Goal: Task Accomplishment & Management: Manage account settings

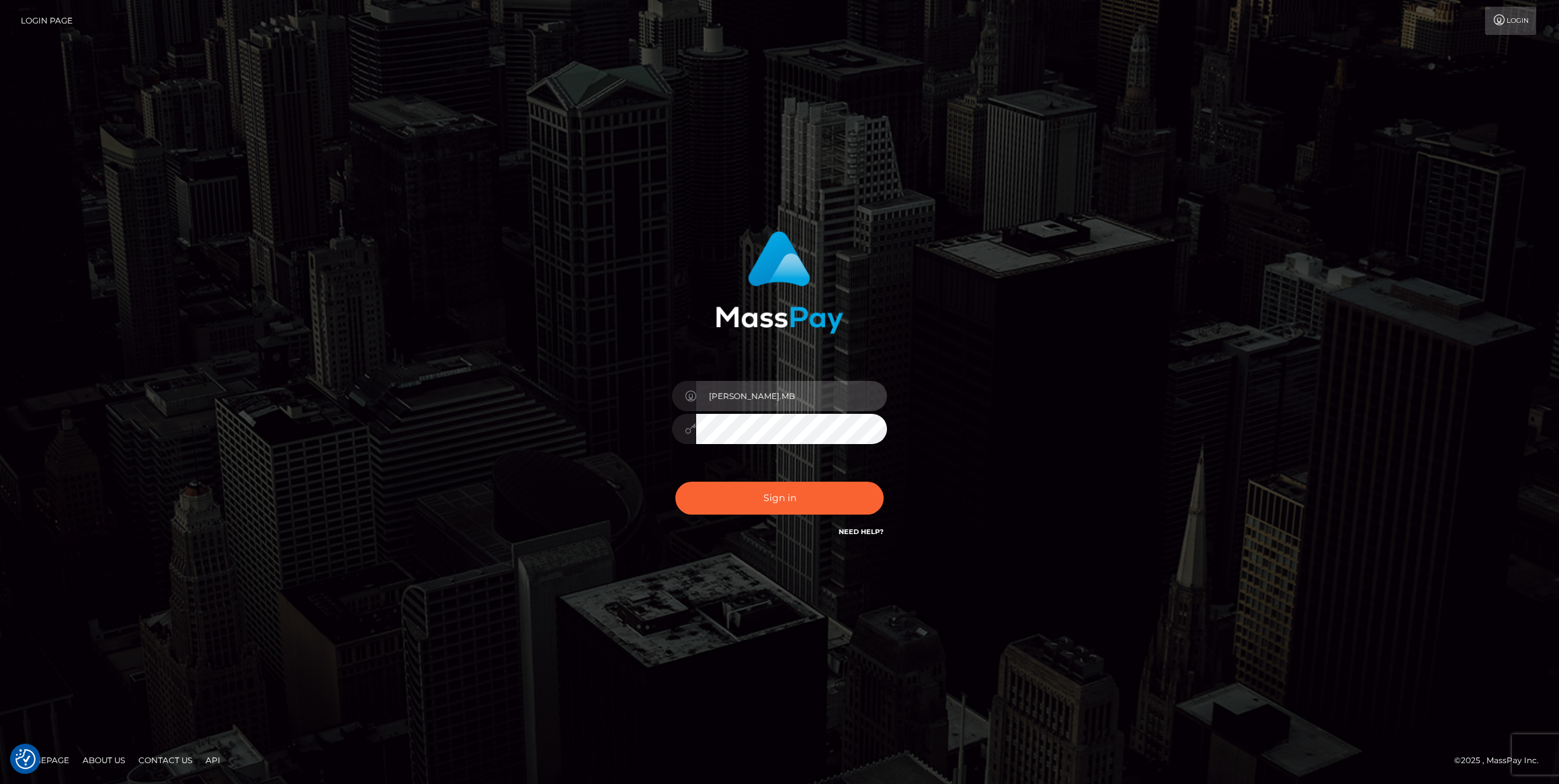
click at [798, 401] on input "Caroline.MB" at bounding box center [792, 396] width 191 height 30
type input "megabonanza.caroline"
click at [756, 497] on button "Sign in" at bounding box center [780, 498] width 208 height 33
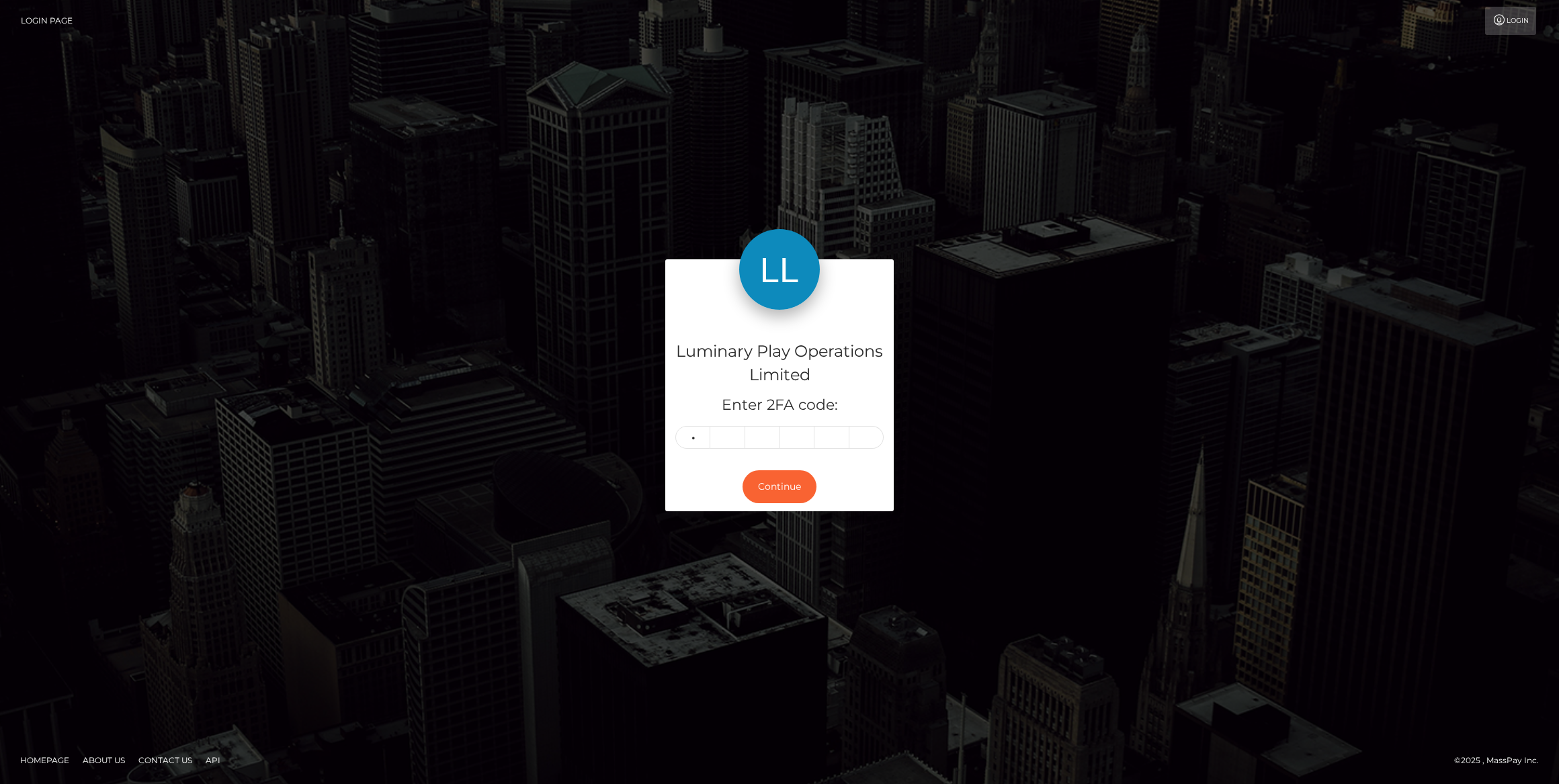
type input "8"
type input "5"
type input "7"
type input "3"
type input "4"
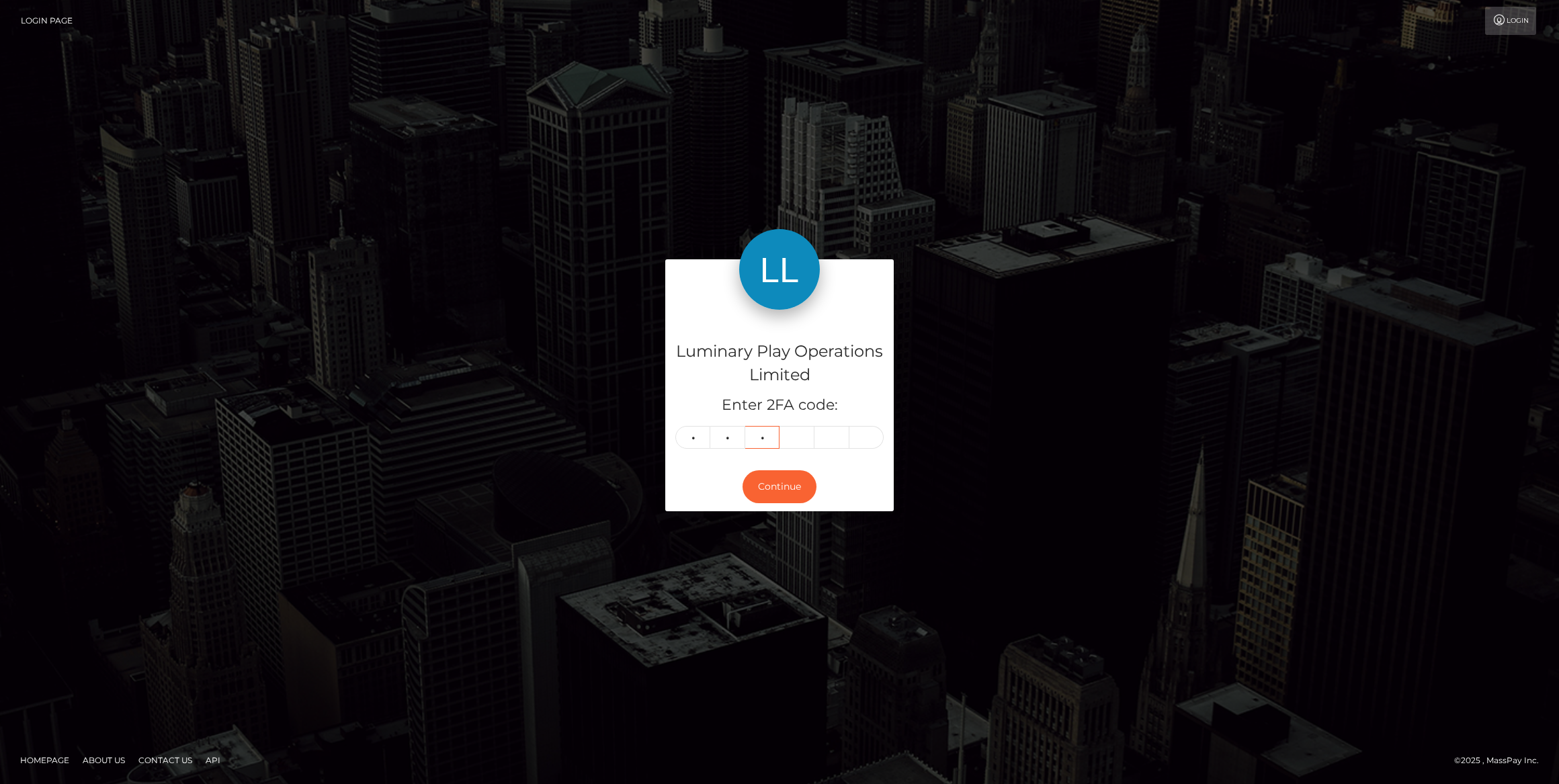
type input "3"
type input "0"
type input "4"
type input "0"
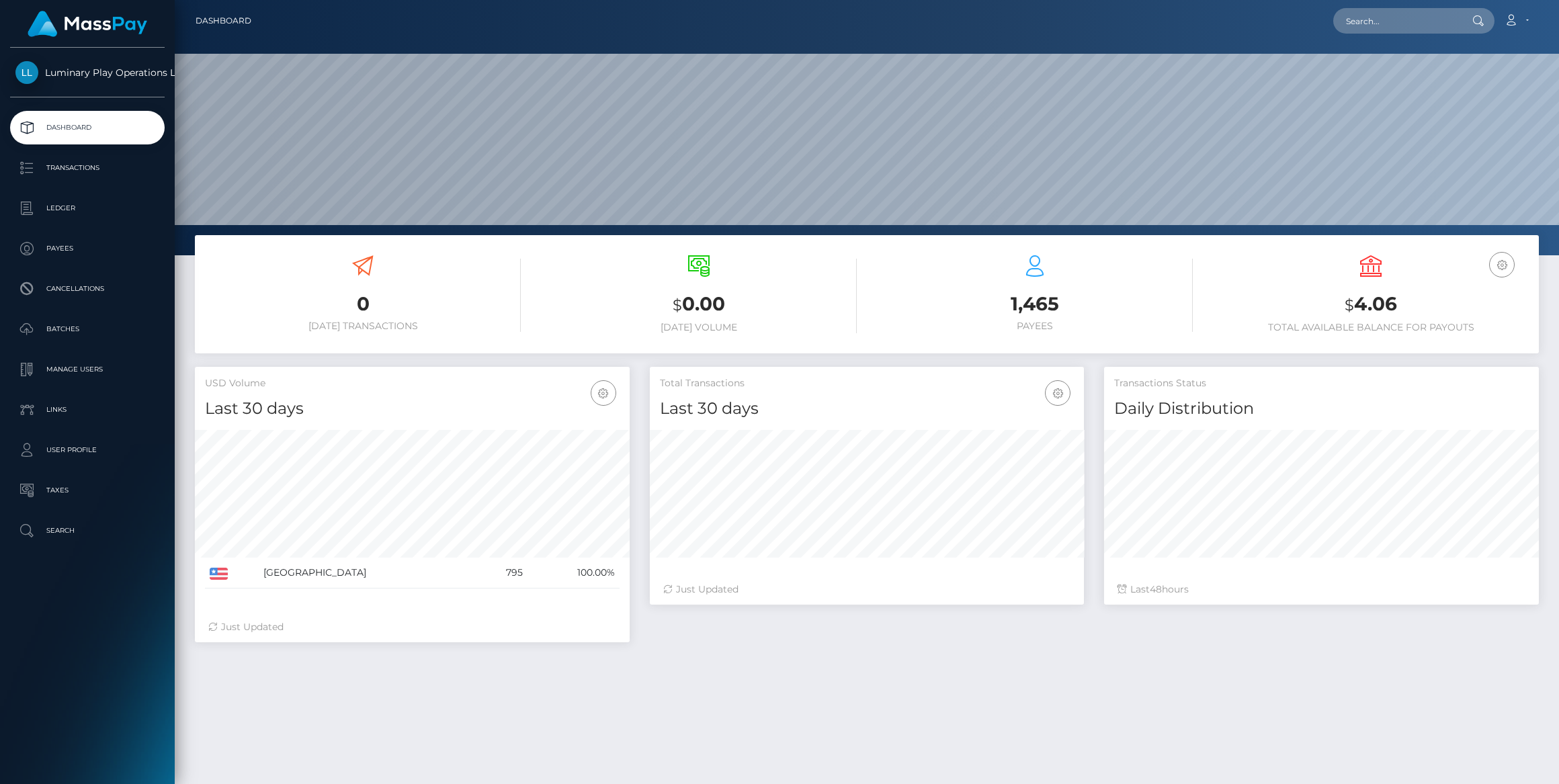
scroll to position [237, 434]
click at [69, 204] on p "Ledger" at bounding box center [87, 208] width 143 height 20
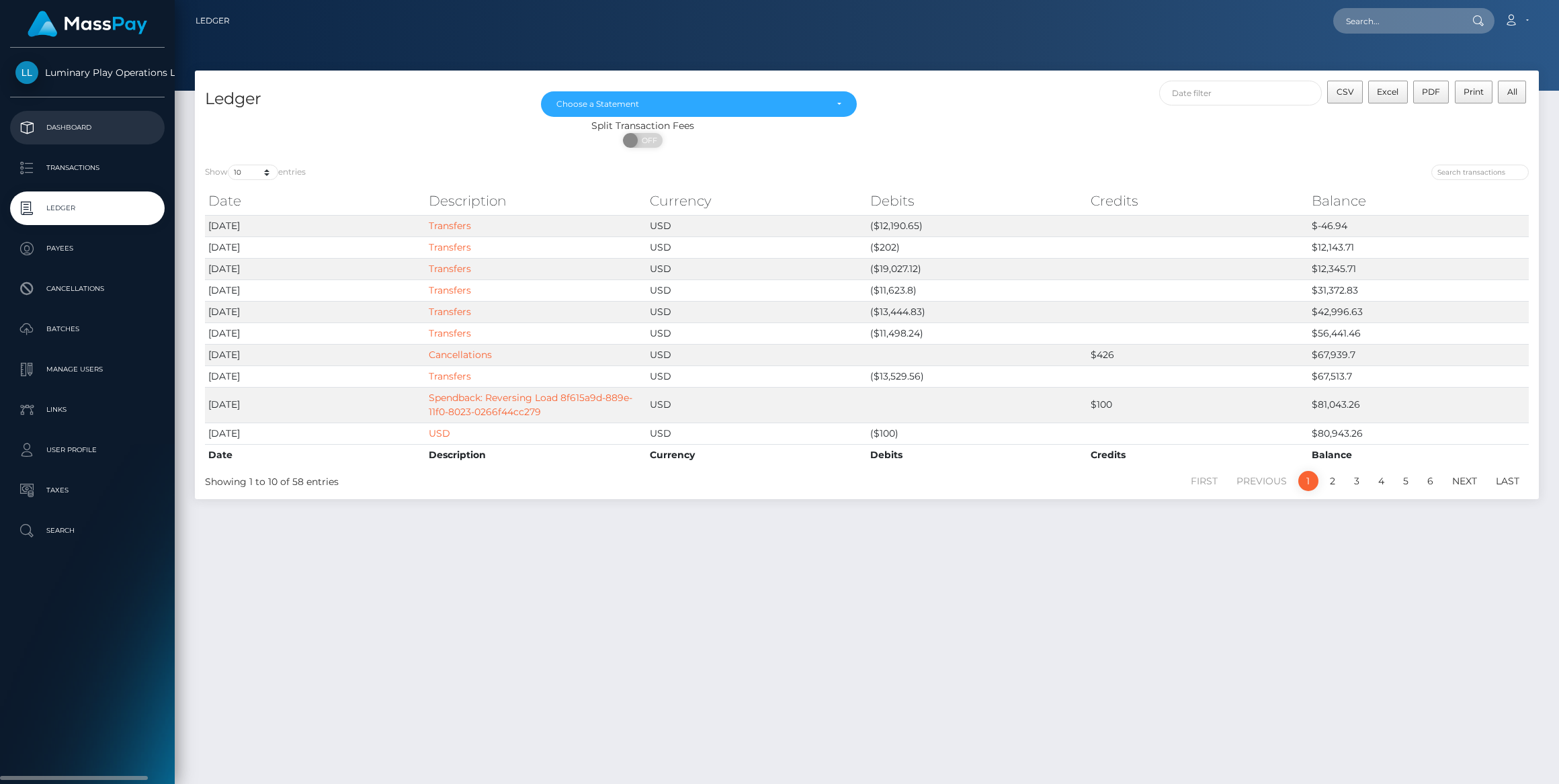
click at [67, 129] on p "Dashboard" at bounding box center [87, 128] width 143 height 20
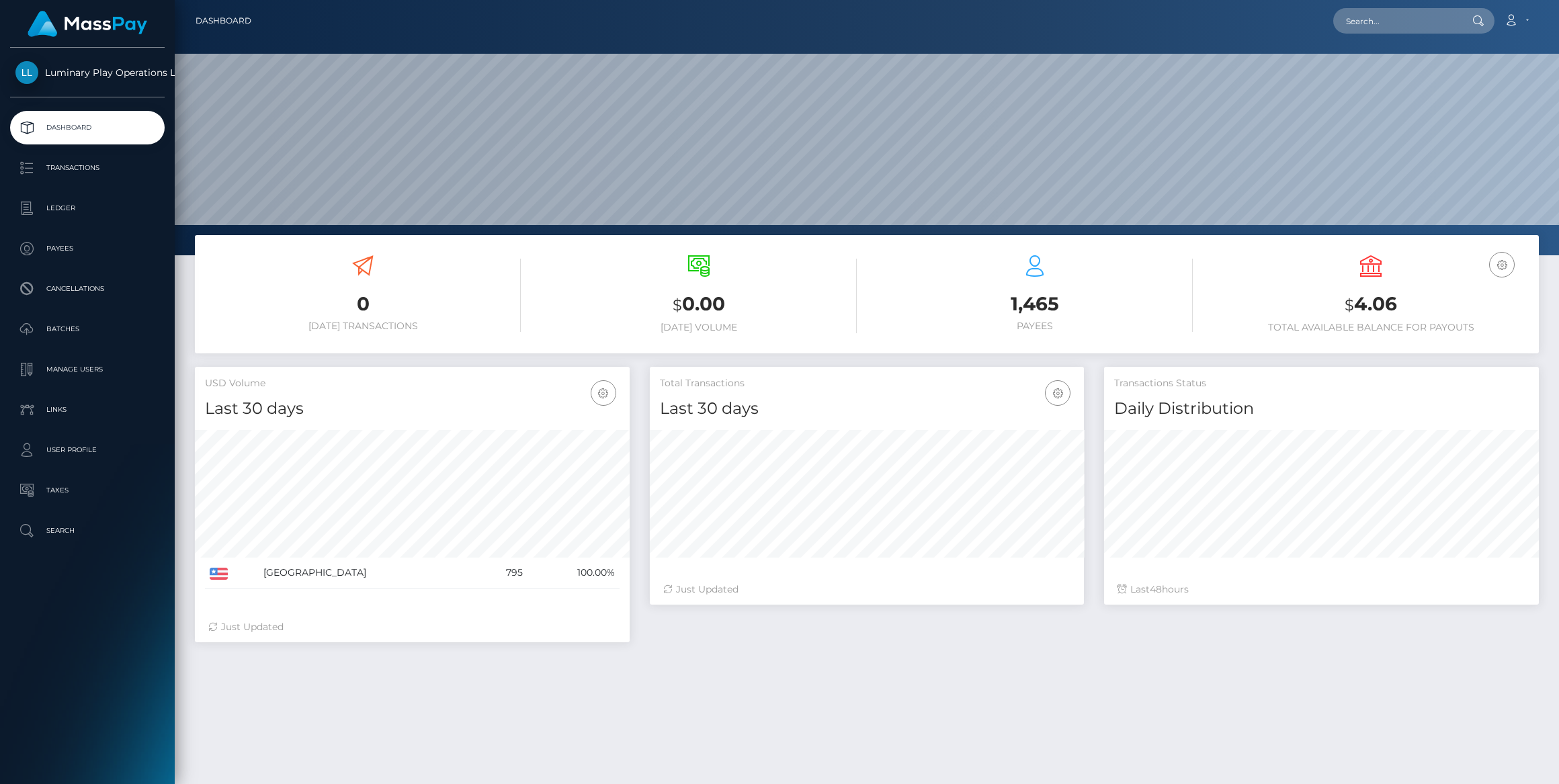
scroll to position [237, 434]
